Goal: Task Accomplishment & Management: Complete application form

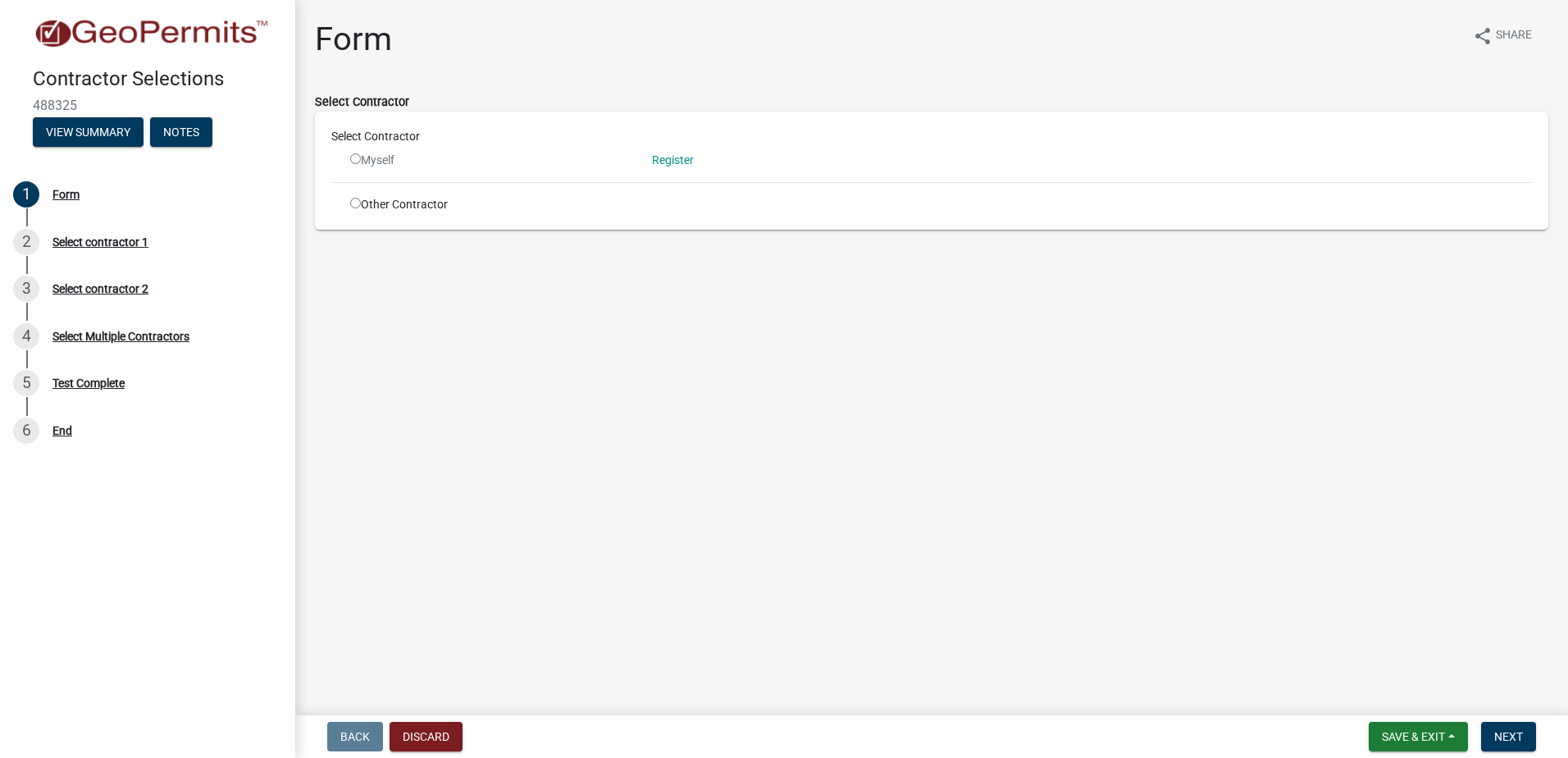
click at [352, 157] on input "radio" at bounding box center [355, 159] width 11 height 11
radio input "false"
click at [356, 206] on input "radio" at bounding box center [355, 203] width 11 height 11
radio input "true"
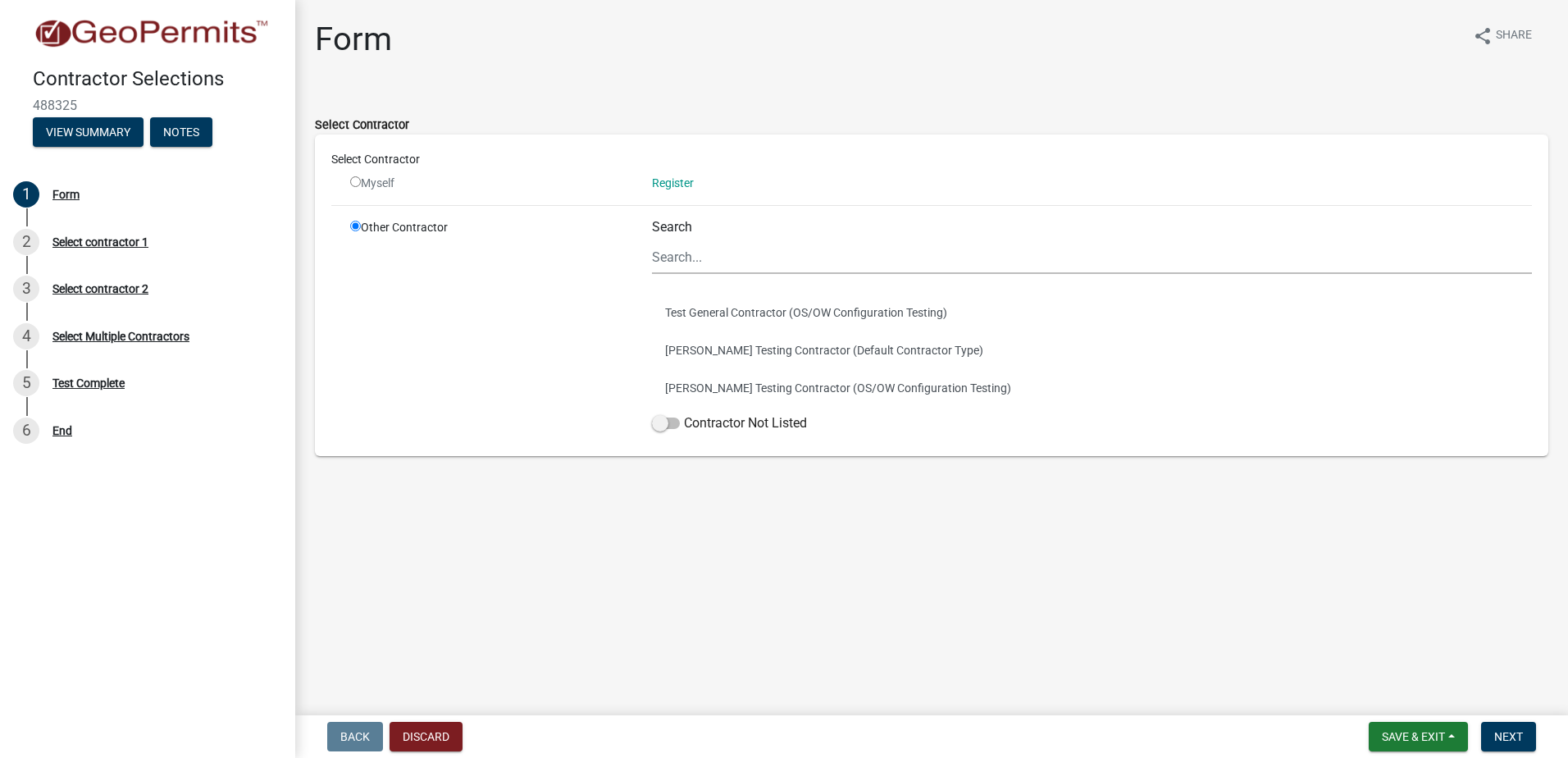
drag, startPoint x: 547, startPoint y: 455, endPoint x: 536, endPoint y: 431, distance: 26.4
click at [546, 453] on div "Select Contractor Myself Register Other Contractor Search Test General Contract…" at bounding box center [931, 295] width 1233 height 321
click at [443, 85] on div "Form share Share Select Contractor Select Contractor Myself Register Other Cont…" at bounding box center [931, 252] width 1258 height 464
click at [416, 517] on main "Form share Share Select Contractor Select Contractor Myself Register Other Cont…" at bounding box center [931, 354] width 1273 height 709
